Goal: Find specific page/section: Find specific page/section

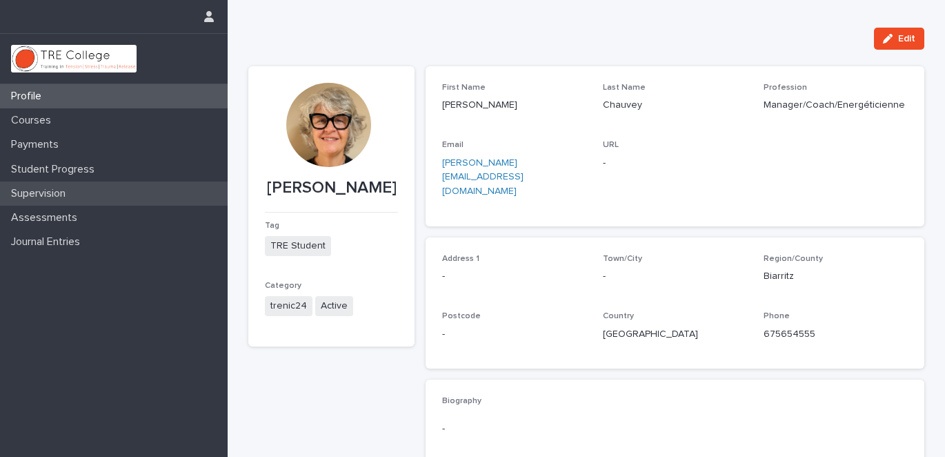
click at [57, 188] on p "Supervision" at bounding box center [41, 193] width 71 height 13
click at [34, 194] on p "Supervision" at bounding box center [41, 193] width 71 height 13
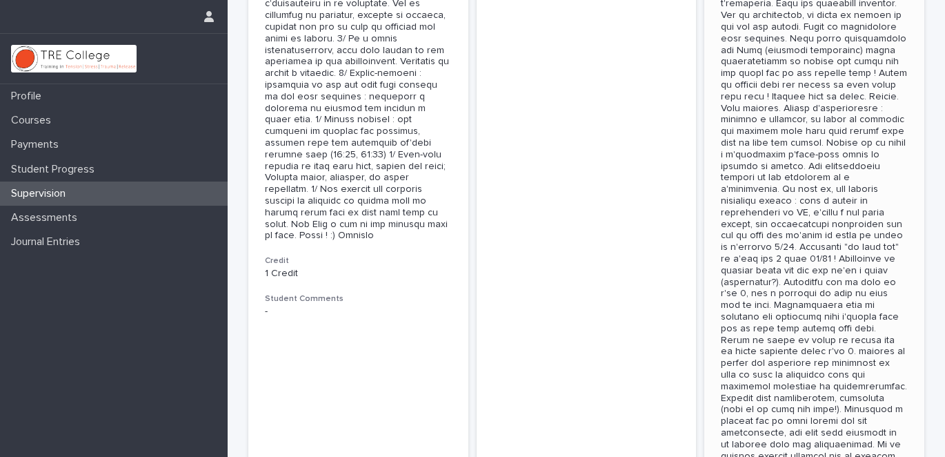
scroll to position [854, 0]
